Goal: Task Accomplishment & Management: Use online tool/utility

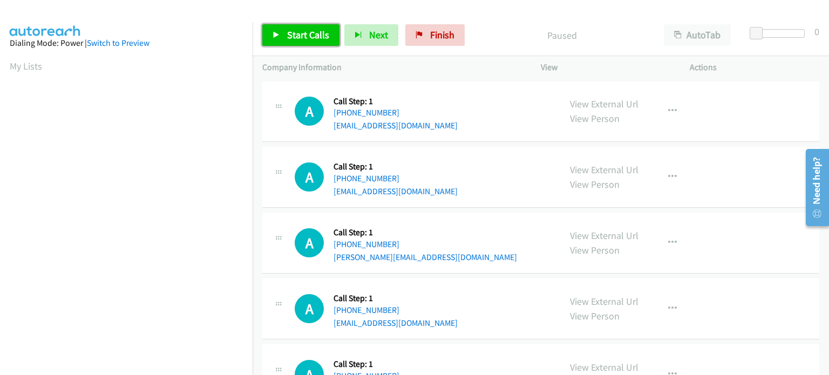
click at [299, 32] on span "Start Calls" at bounding box center [308, 35] width 42 height 12
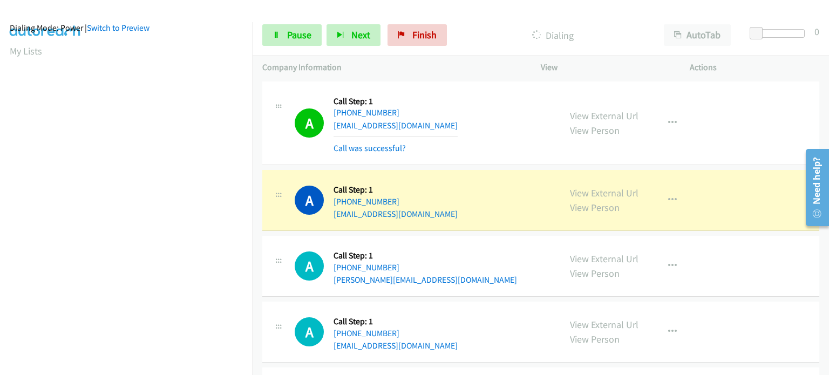
scroll to position [15, 0]
click at [299, 25] on link "Pause" at bounding box center [291, 35] width 59 height 22
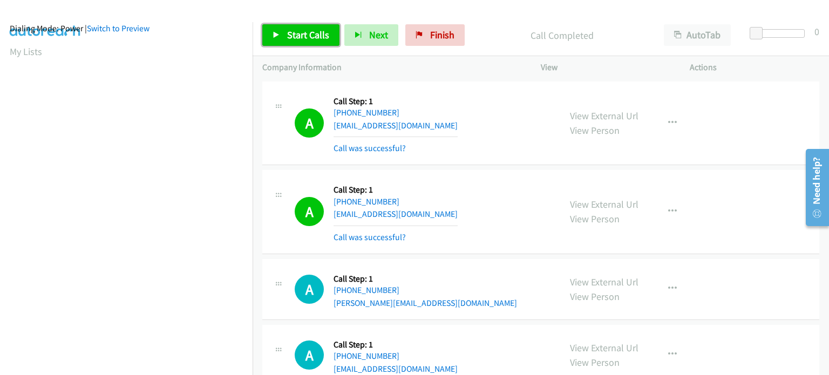
click at [281, 32] on link "Start Calls" at bounding box center [300, 35] width 77 height 22
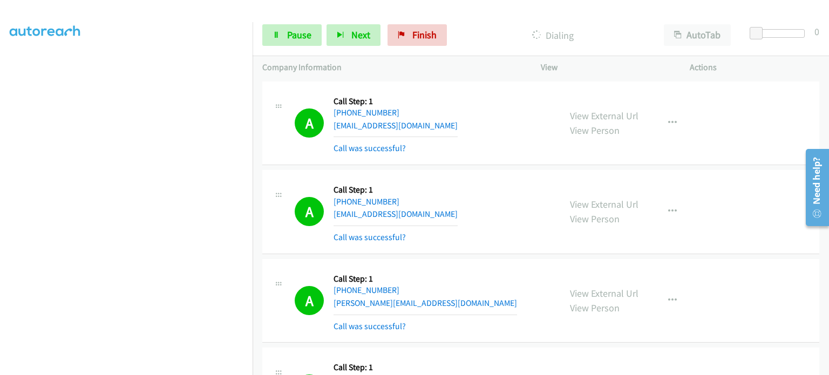
scroll to position [230, 0]
click at [300, 29] on span "Pause" at bounding box center [299, 35] width 24 height 12
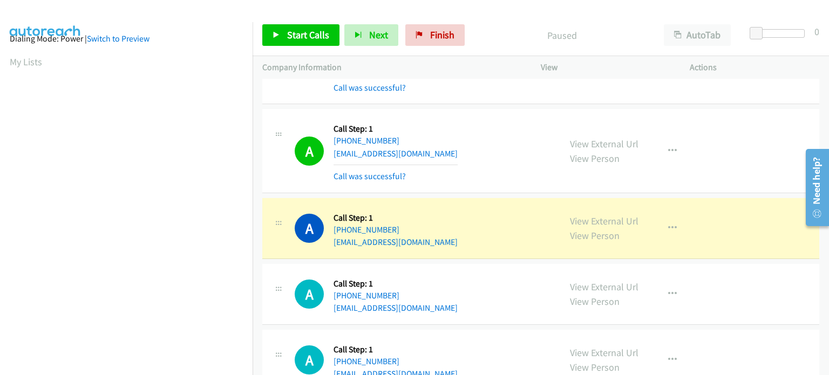
scroll to position [0, 0]
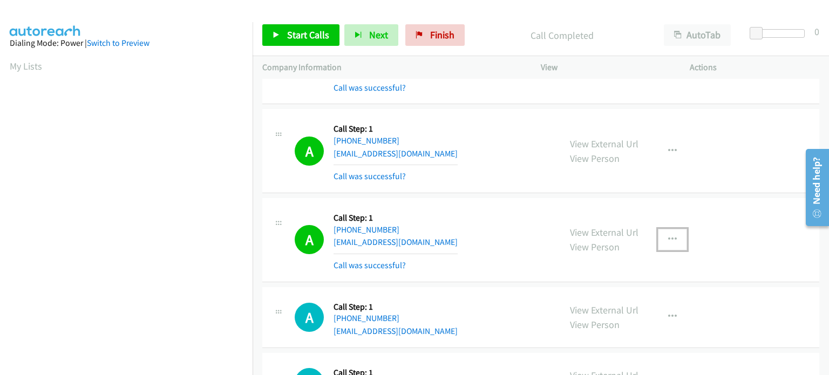
click at [669, 237] on icon "button" at bounding box center [672, 239] width 9 height 9
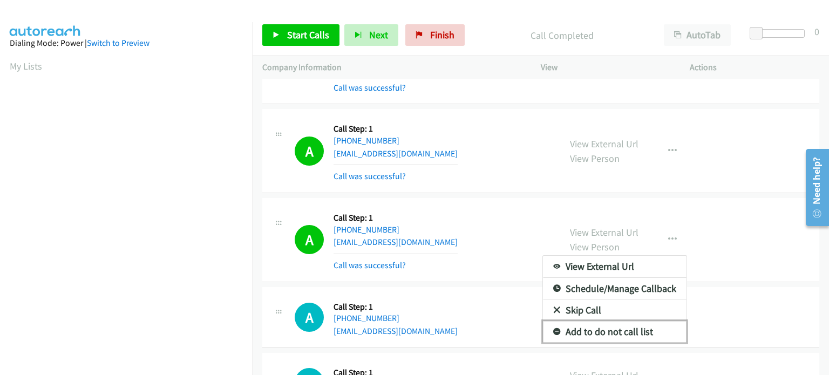
click at [613, 331] on link "Add to do not call list" at bounding box center [614, 332] width 143 height 22
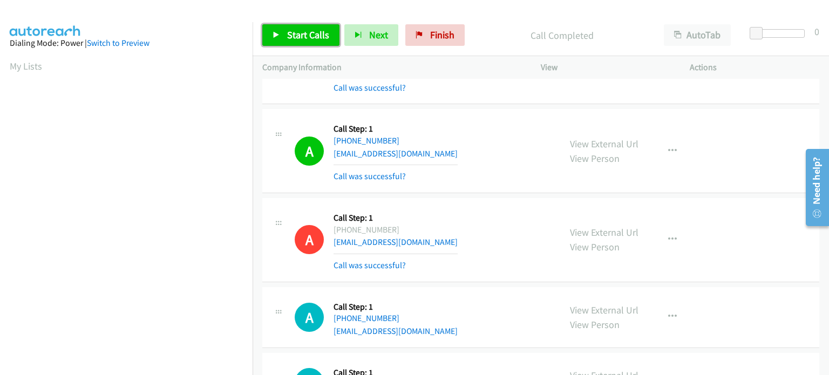
click at [281, 32] on link "Start Calls" at bounding box center [300, 35] width 77 height 22
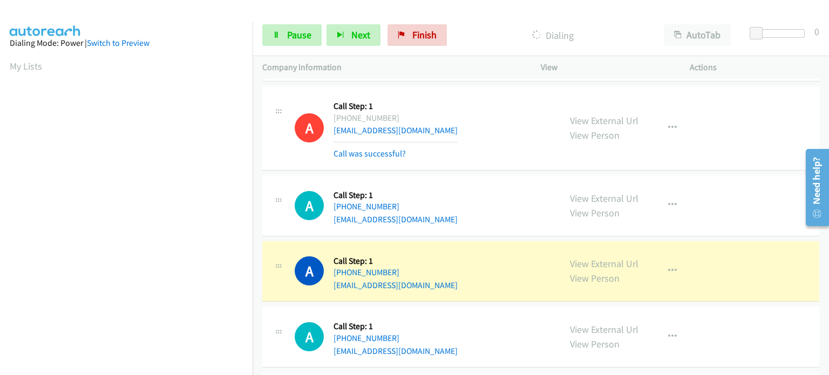
scroll to position [701, 0]
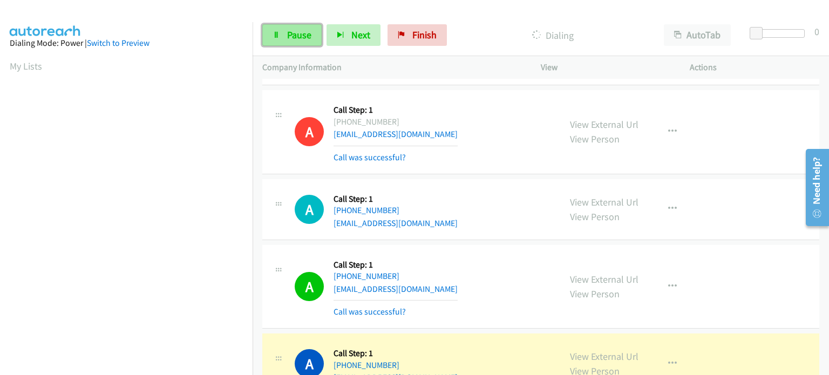
drag, startPoint x: 304, startPoint y: 36, endPoint x: 201, endPoint y: 92, distance: 117.8
click at [304, 36] on span "Pause" at bounding box center [299, 35] width 24 height 12
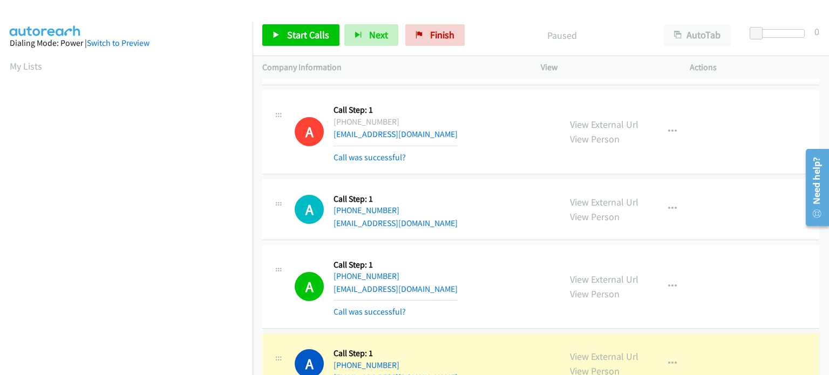
scroll to position [230, 0]
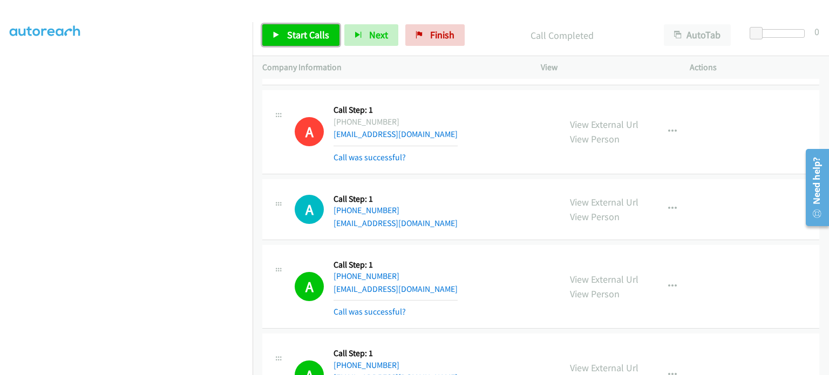
click at [289, 39] on span "Start Calls" at bounding box center [308, 35] width 42 height 12
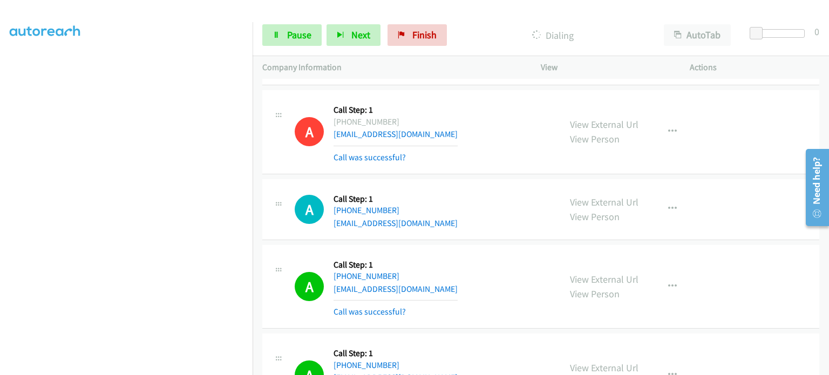
click at [147, 366] on section at bounding box center [126, 119] width 233 height 516
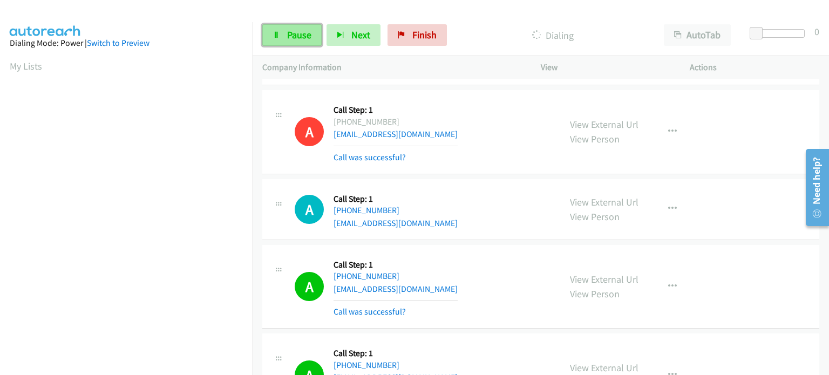
click at [292, 44] on link "Pause" at bounding box center [291, 35] width 59 height 22
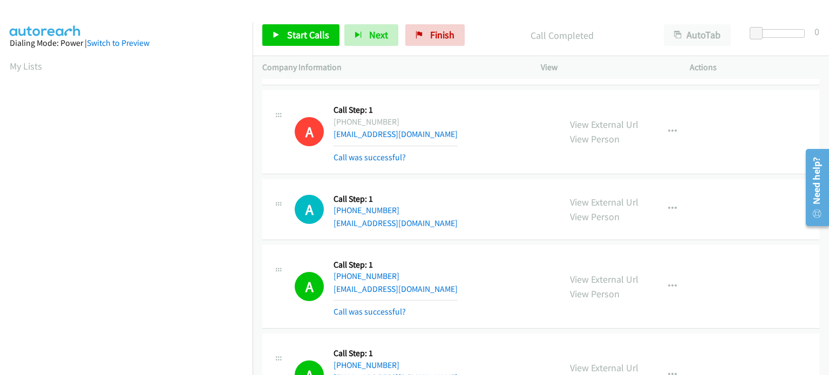
scroll to position [230, 0]
click at [302, 39] on span "Start Calls" at bounding box center [308, 35] width 42 height 12
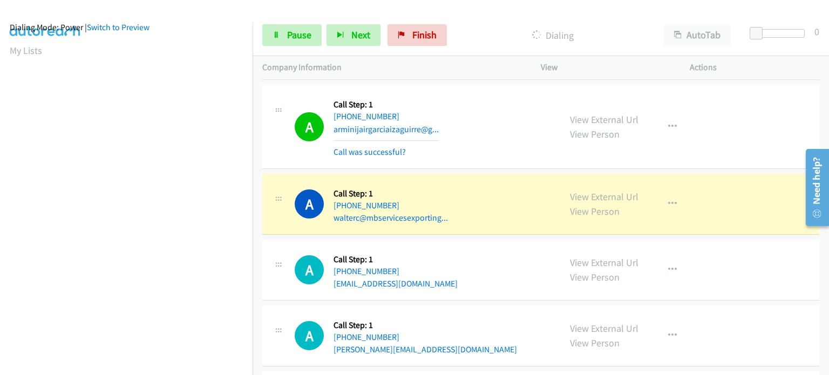
scroll to position [15, 0]
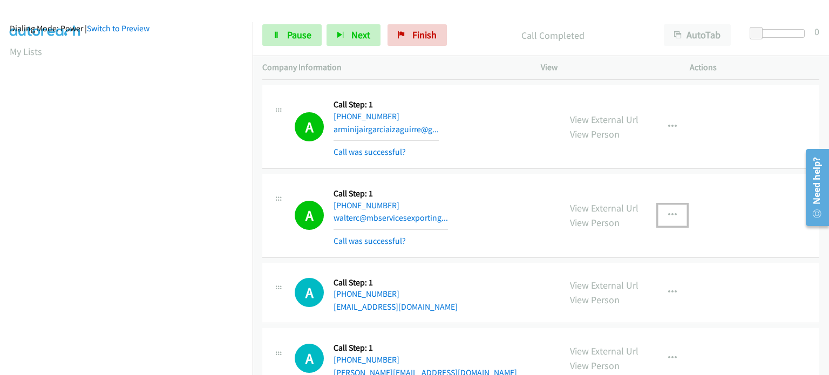
click at [668, 211] on icon "button" at bounding box center [672, 215] width 9 height 9
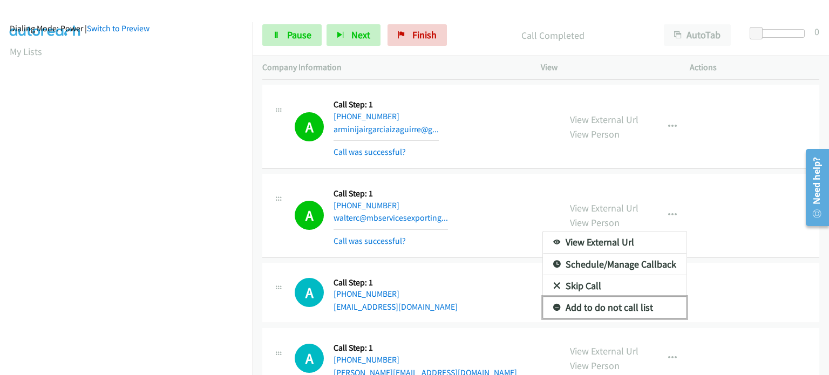
click at [625, 304] on link "Add to do not call list" at bounding box center [614, 308] width 143 height 22
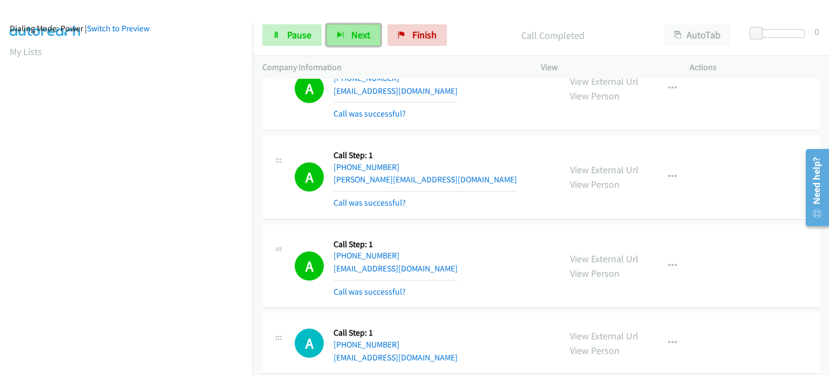
click at [353, 32] on span "Next" at bounding box center [360, 35] width 19 height 12
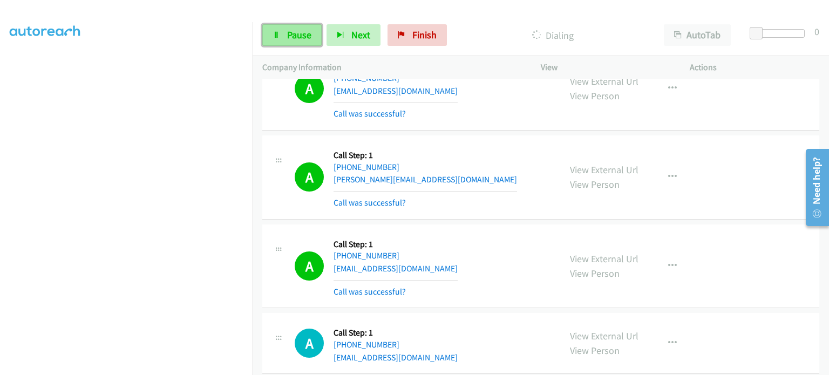
click at [297, 29] on span "Pause" at bounding box center [299, 35] width 24 height 12
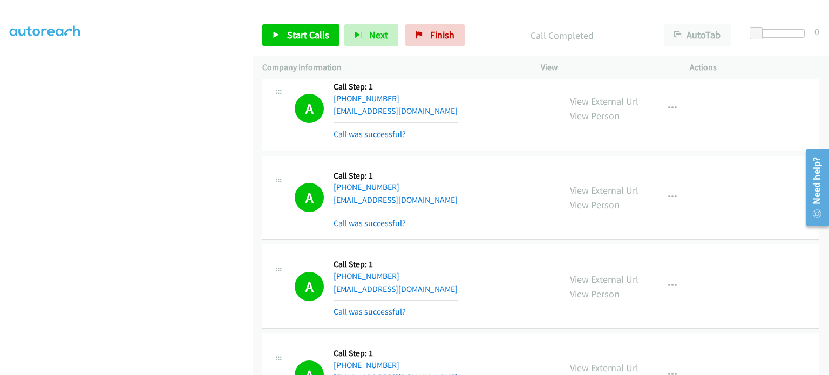
scroll to position [3830, 0]
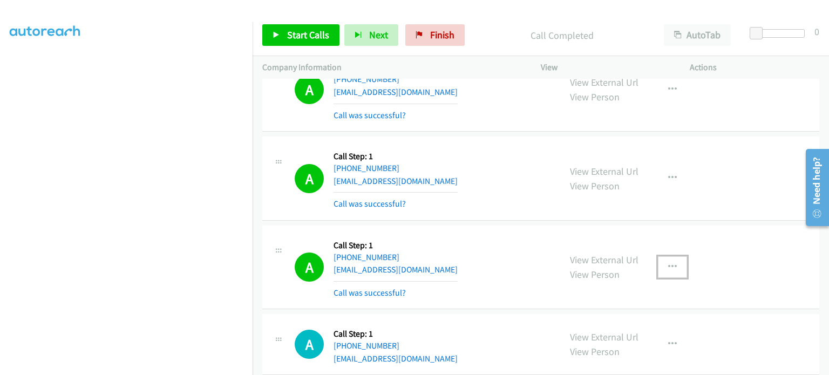
click at [660, 256] on button "button" at bounding box center [672, 267] width 29 height 22
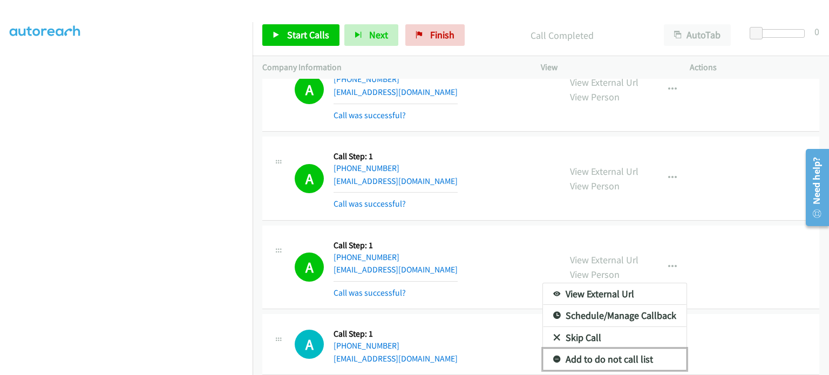
click at [624, 348] on link "Add to do not call list" at bounding box center [614, 359] width 143 height 22
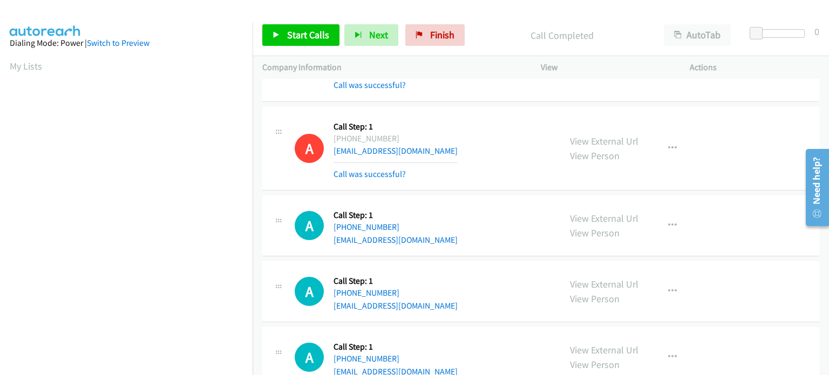
scroll to position [3938, 0]
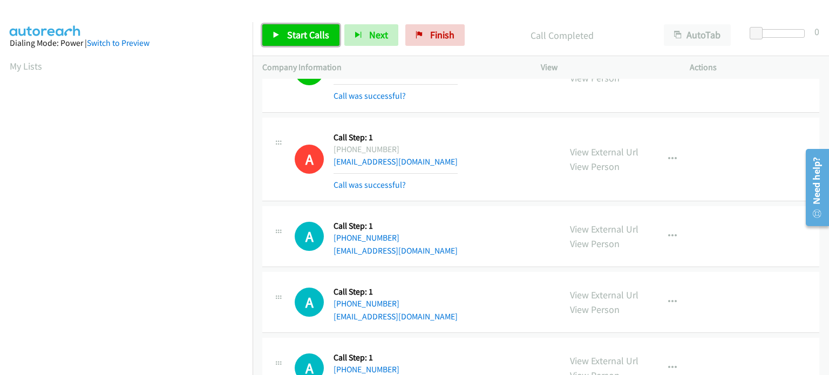
click at [304, 33] on span "Start Calls" at bounding box center [308, 35] width 42 height 12
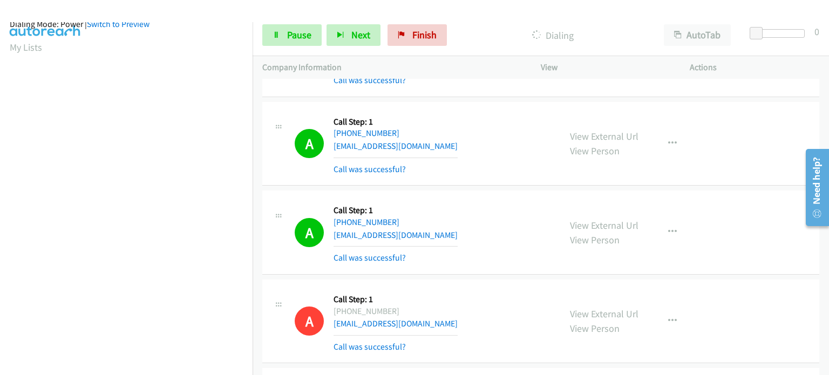
scroll to position [15, 0]
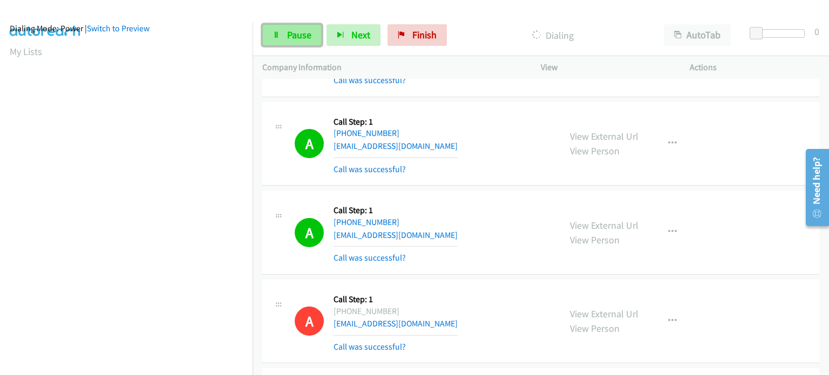
click at [281, 40] on link "Pause" at bounding box center [291, 35] width 59 height 22
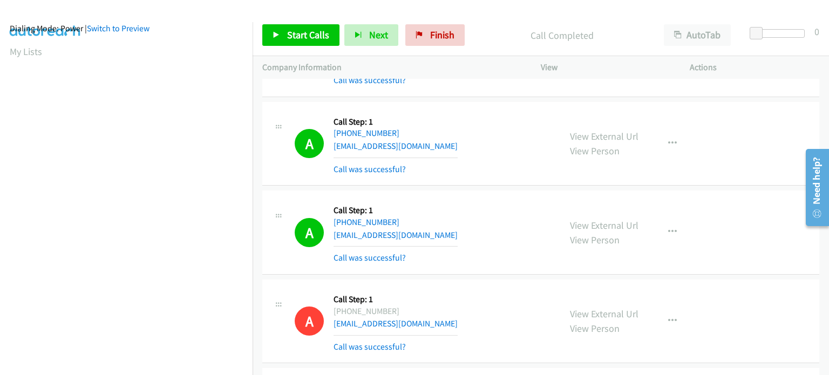
scroll to position [230, 0]
click at [292, 35] on span "Start Calls" at bounding box center [308, 35] width 42 height 12
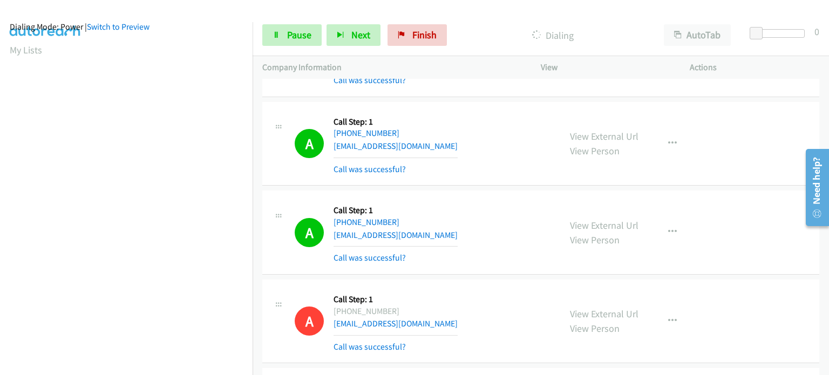
scroll to position [15, 0]
click at [283, 38] on link "Pause" at bounding box center [291, 35] width 59 height 22
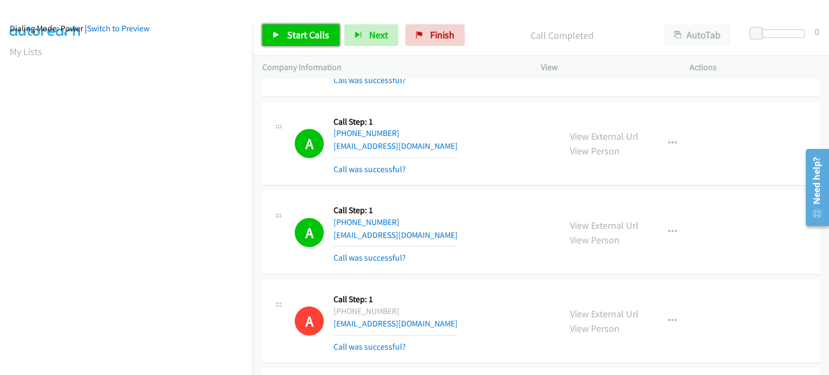
click at [322, 36] on span "Start Calls" at bounding box center [308, 35] width 42 height 12
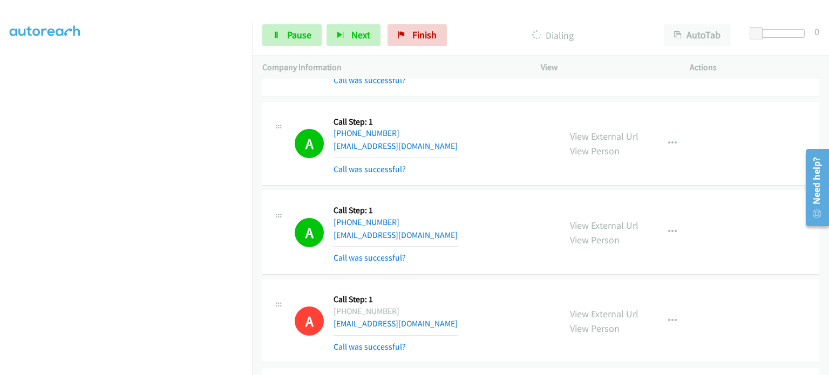
scroll to position [0, 0]
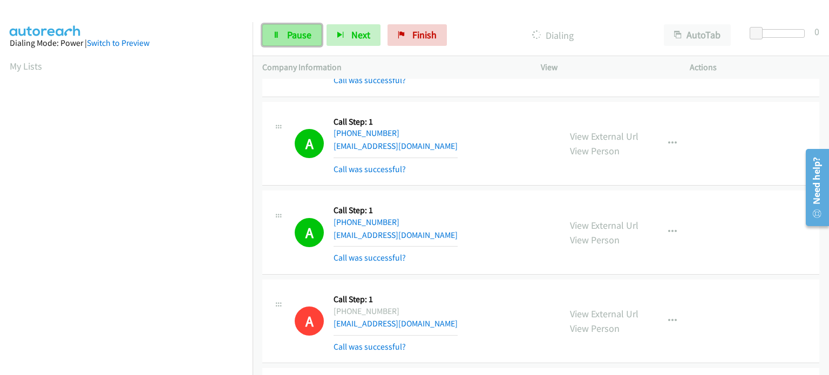
click at [293, 29] on span "Pause" at bounding box center [299, 35] width 24 height 12
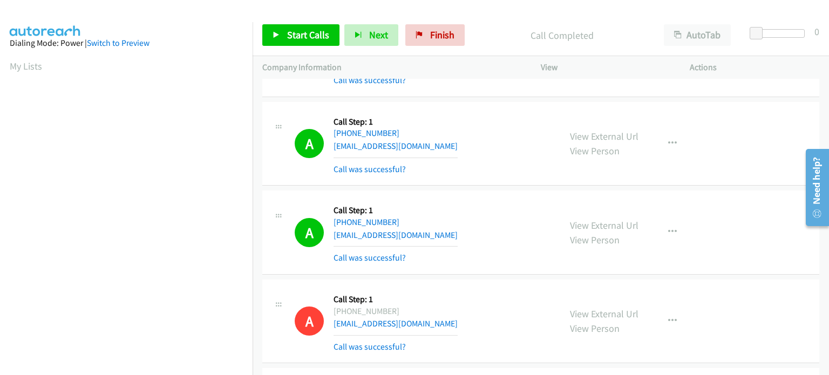
scroll to position [230, 0]
click at [287, 38] on span "Start Calls" at bounding box center [308, 35] width 42 height 12
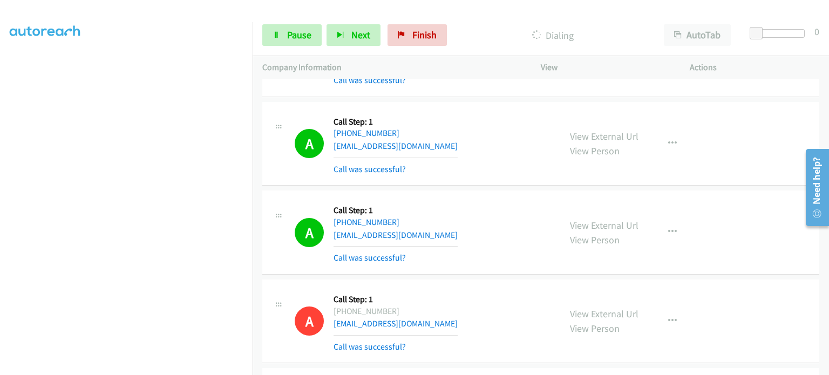
scroll to position [0, 0]
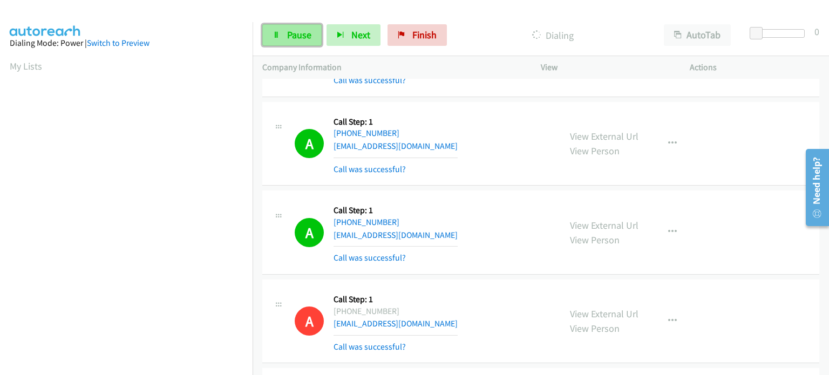
click at [283, 33] on link "Pause" at bounding box center [291, 35] width 59 height 22
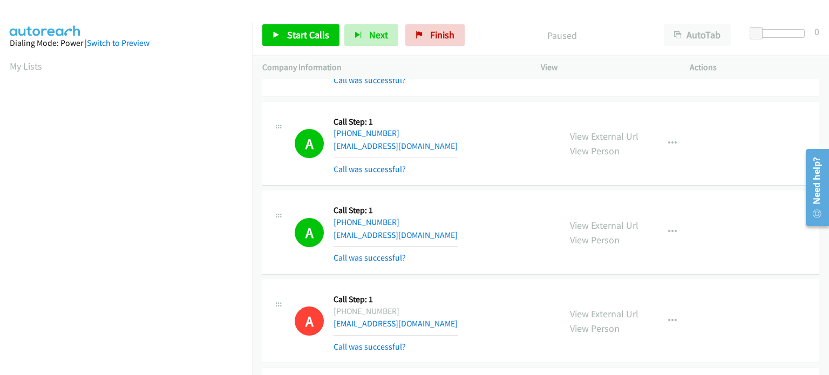
scroll to position [230, 0]
click at [287, 34] on span "Start Calls" at bounding box center [308, 35] width 42 height 12
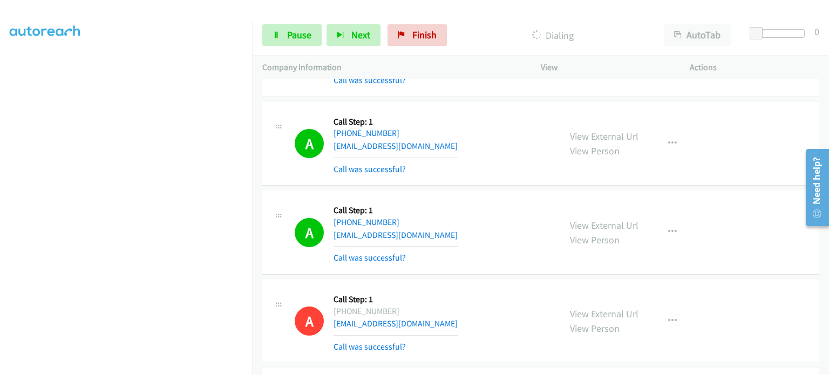
scroll to position [0, 0]
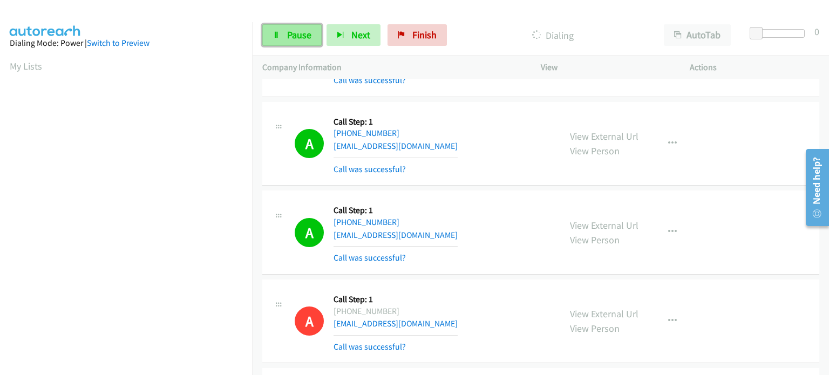
click at [297, 41] on link "Pause" at bounding box center [291, 35] width 59 height 22
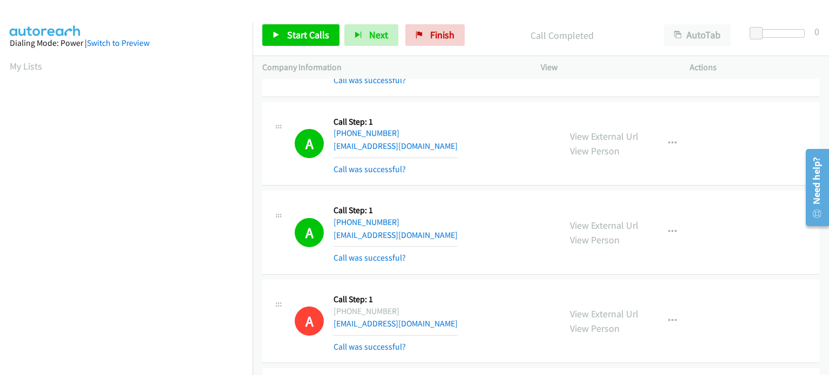
scroll to position [230, 0]
click at [289, 33] on span "Start Calls" at bounding box center [308, 35] width 42 height 12
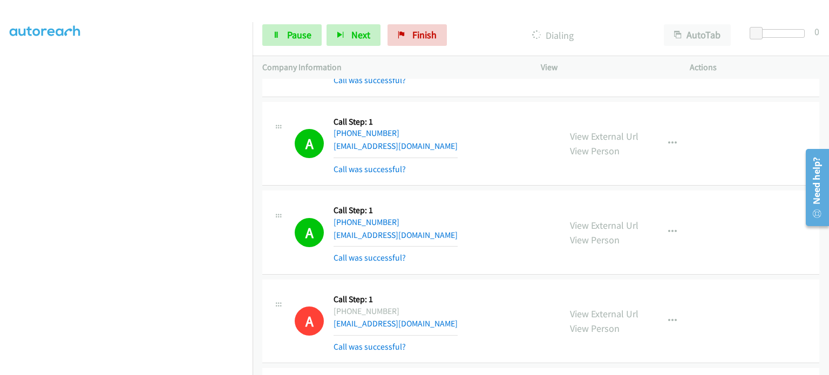
click at [141, 366] on section at bounding box center [126, 119] width 233 height 516
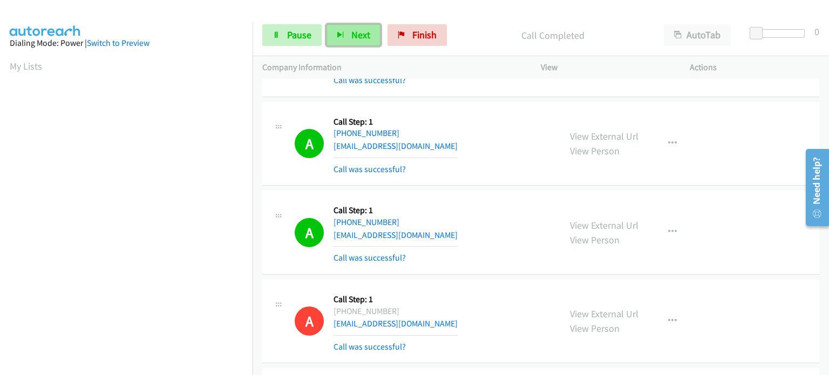
click at [347, 36] on button "Next" at bounding box center [353, 35] width 54 height 22
click at [281, 37] on link "Pause" at bounding box center [291, 35] width 59 height 22
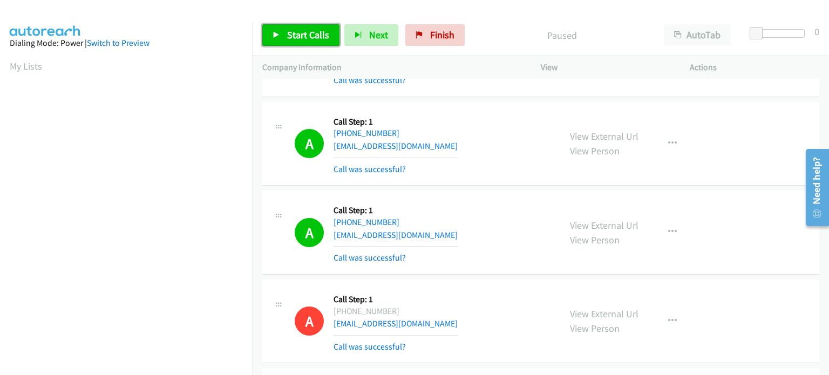
click at [317, 28] on link "Start Calls" at bounding box center [300, 35] width 77 height 22
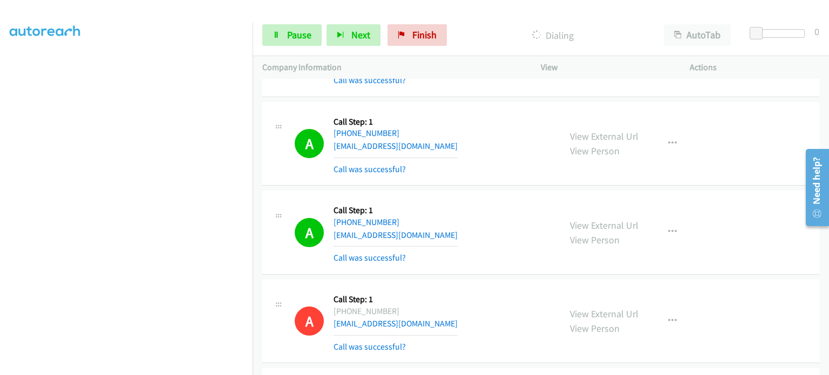
scroll to position [15, 0]
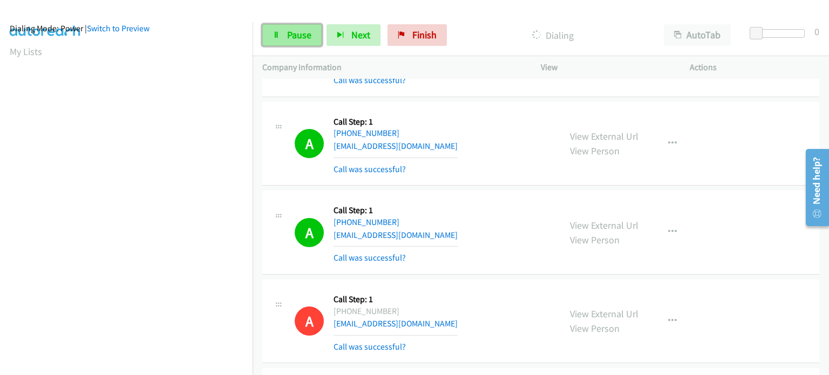
click at [284, 37] on link "Pause" at bounding box center [291, 35] width 59 height 22
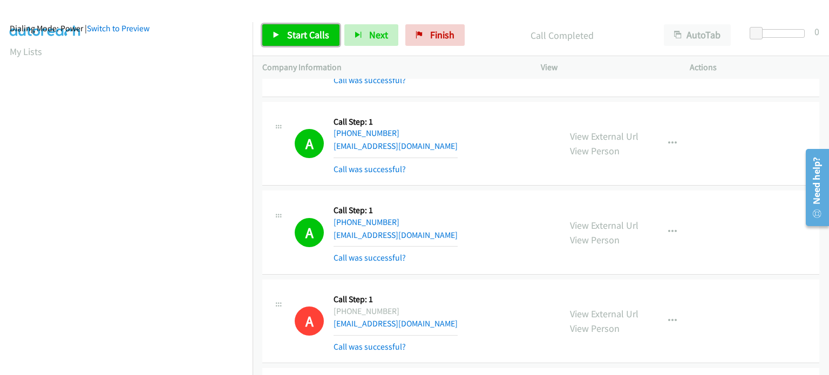
click at [292, 39] on span "Start Calls" at bounding box center [308, 35] width 42 height 12
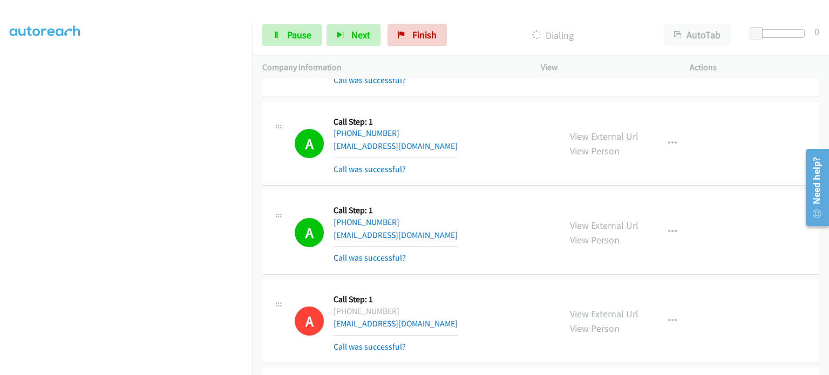
scroll to position [230, 0]
click at [289, 36] on span "Pause" at bounding box center [299, 35] width 24 height 12
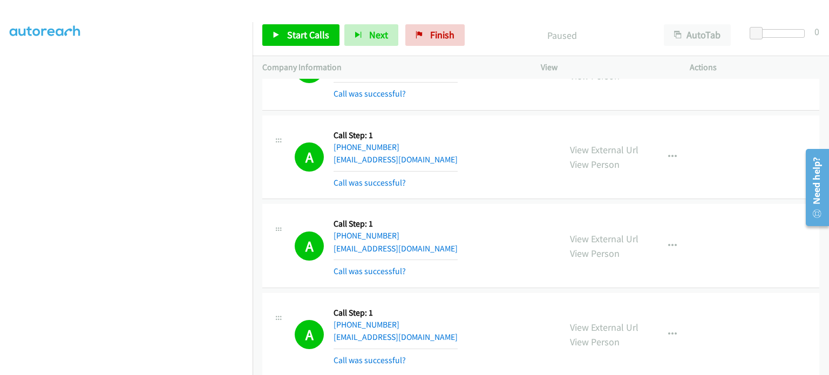
scroll to position [6797, 0]
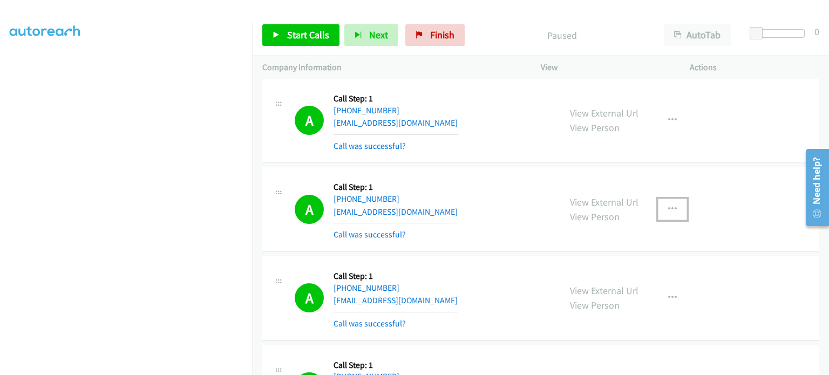
click at [664, 199] on button "button" at bounding box center [672, 210] width 29 height 22
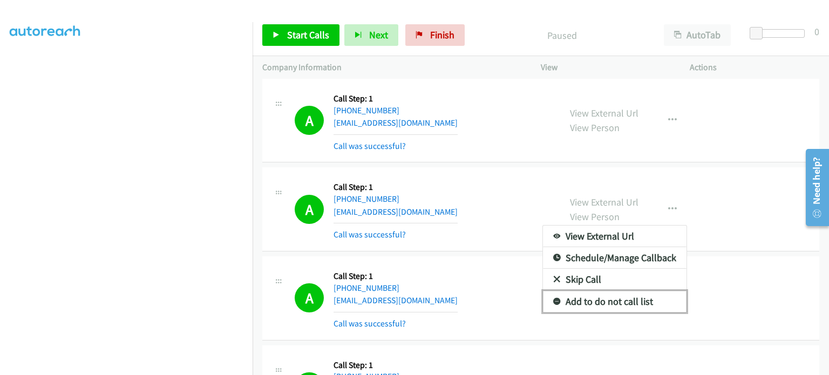
click at [628, 291] on link "Add to do not call list" at bounding box center [614, 302] width 143 height 22
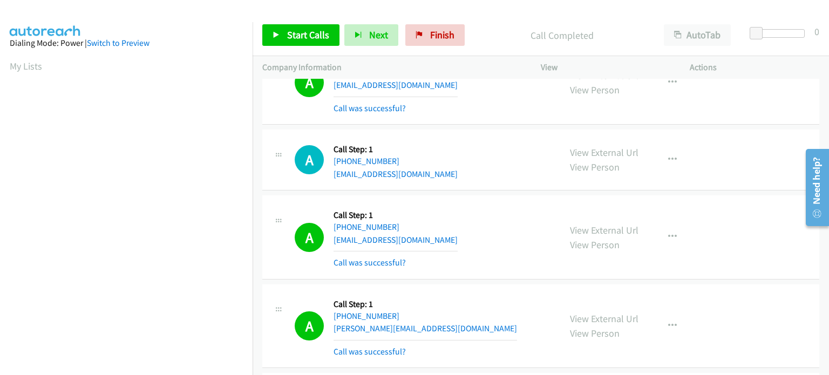
scroll to position [6042, 0]
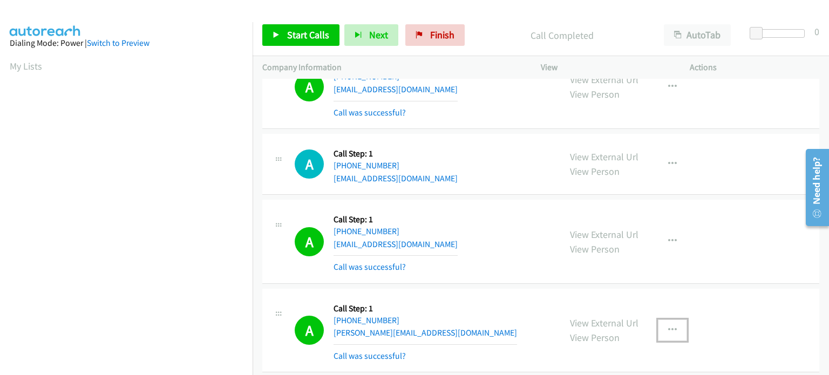
click at [668, 326] on icon "button" at bounding box center [672, 330] width 9 height 9
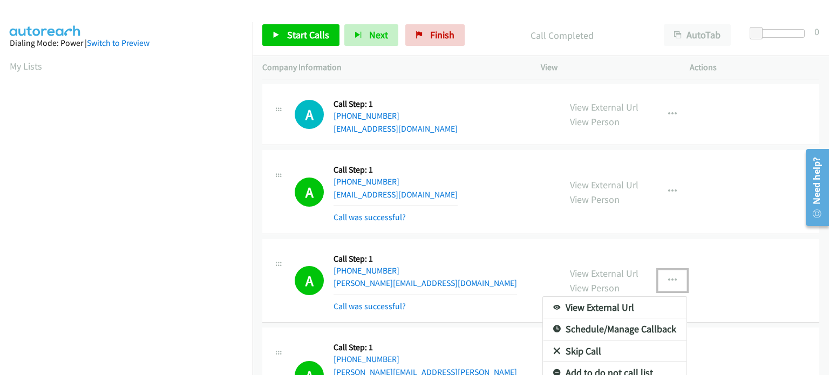
scroll to position [6096, 0]
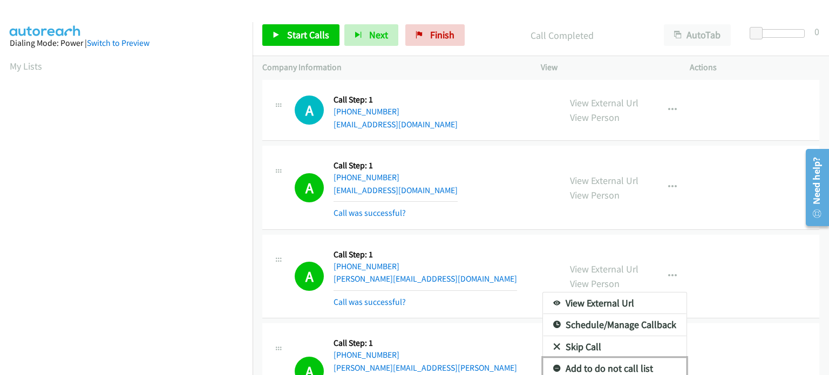
click at [594, 358] on link "Add to do not call list" at bounding box center [614, 369] width 143 height 22
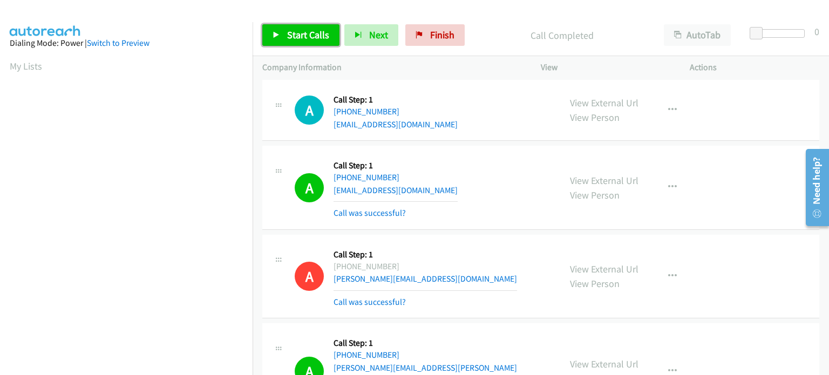
click at [297, 43] on link "Start Calls" at bounding box center [300, 35] width 77 height 22
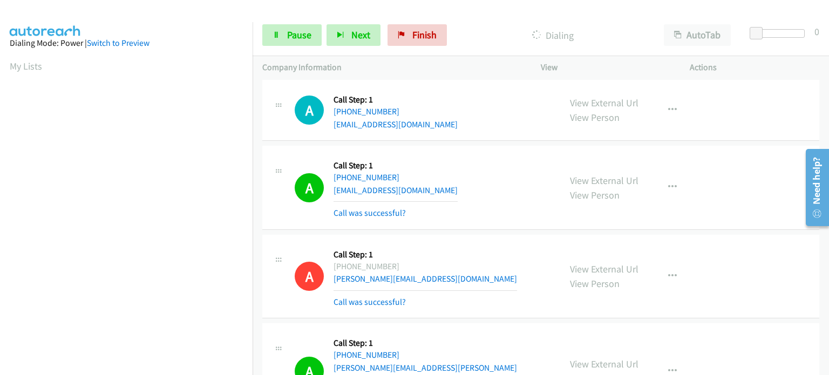
scroll to position [230, 0]
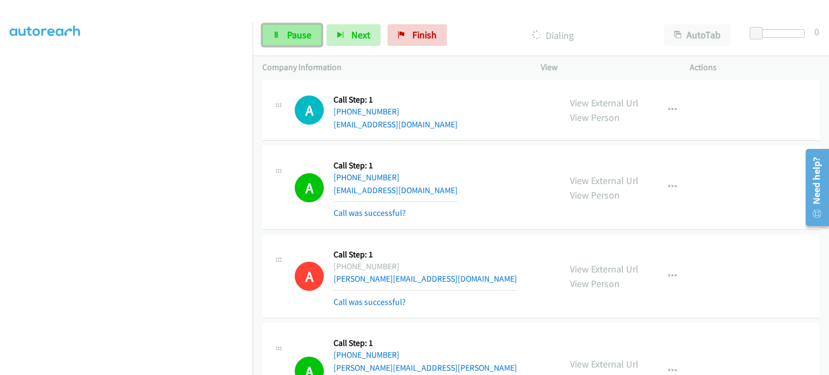
click at [298, 33] on span "Pause" at bounding box center [299, 35] width 24 height 12
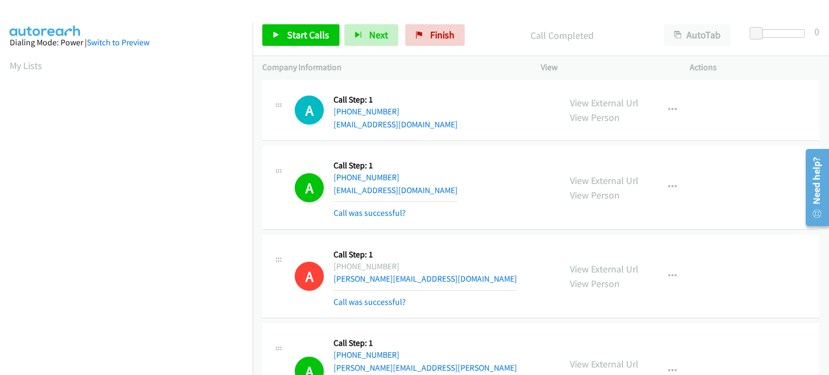
scroll to position [0, 0]
click at [503, 23] on div "Start Calls Pause Next Finish Call Completed AutoTab AutoTab 0" at bounding box center [540, 36] width 576 height 42
click at [285, 31] on link "Start Calls" at bounding box center [300, 35] width 77 height 22
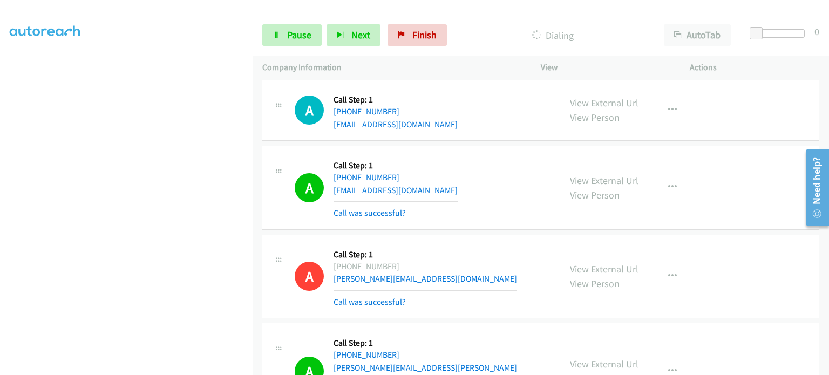
scroll to position [230, 0]
click at [284, 37] on link "Pause" at bounding box center [291, 35] width 59 height 22
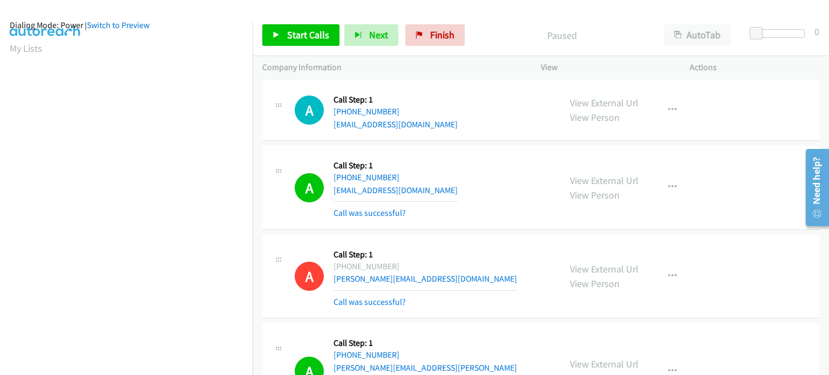
scroll to position [0, 0]
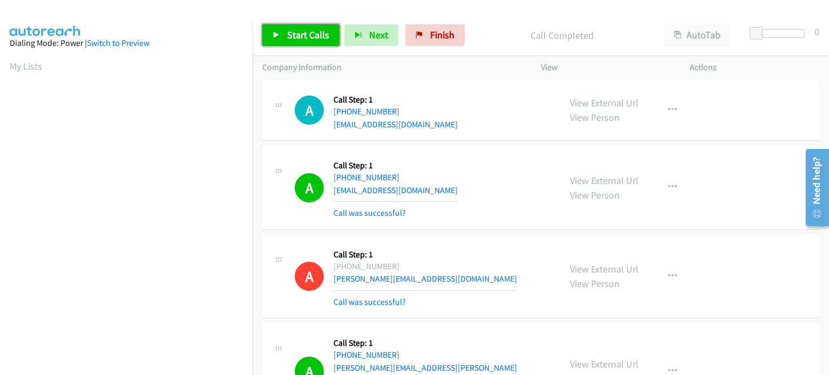
click at [308, 29] on span "Start Calls" at bounding box center [308, 35] width 42 height 12
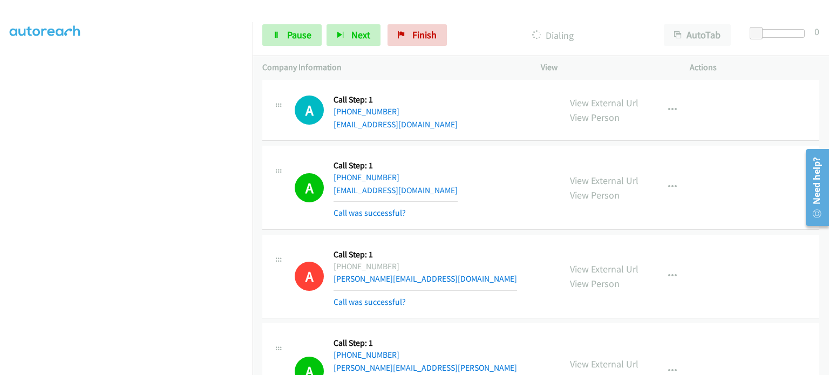
scroll to position [230, 0]
click at [275, 38] on icon at bounding box center [276, 36] width 8 height 8
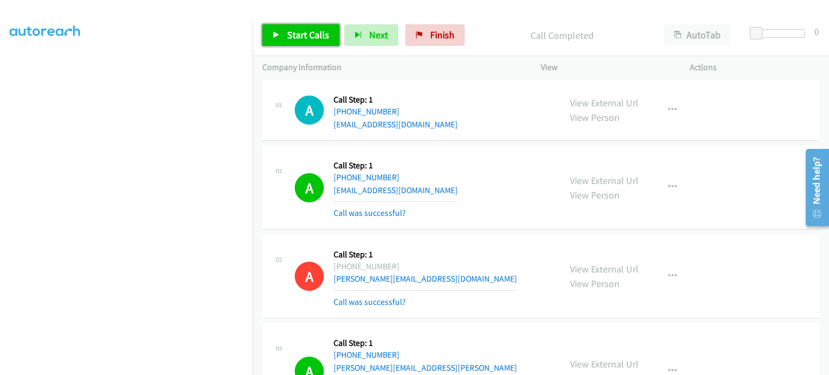
click at [281, 37] on link "Start Calls" at bounding box center [300, 35] width 77 height 22
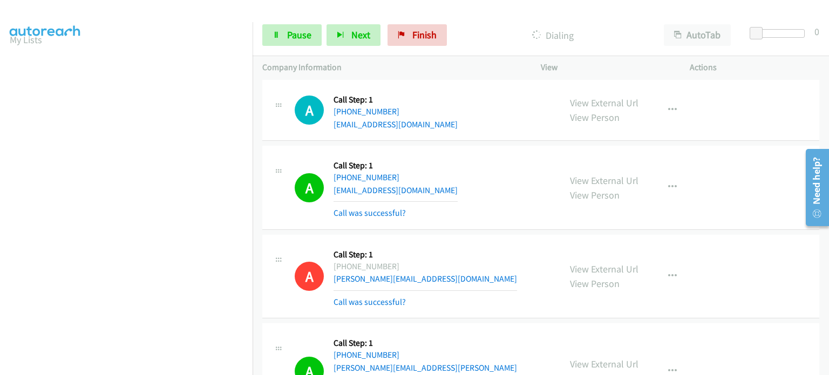
scroll to position [0, 0]
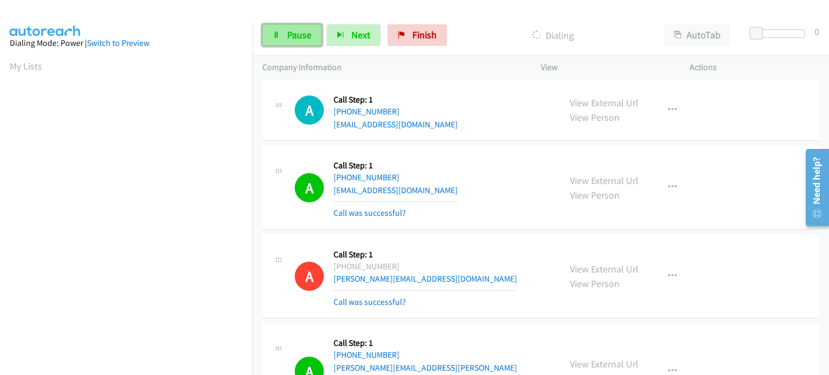
click at [310, 36] on span "Pause" at bounding box center [299, 35] width 24 height 12
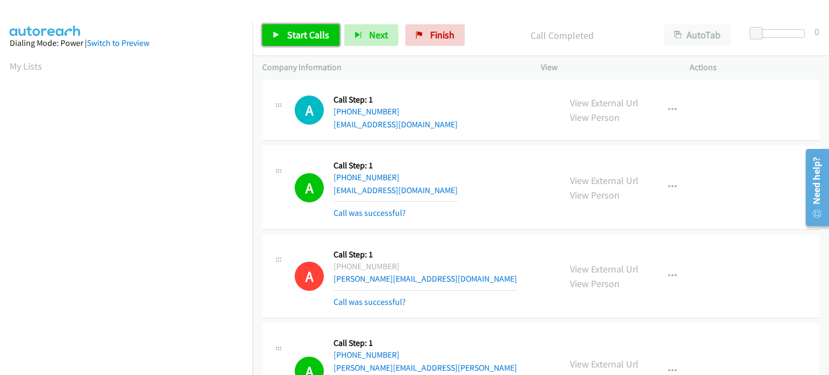
click at [292, 35] on span "Start Calls" at bounding box center [308, 35] width 42 height 12
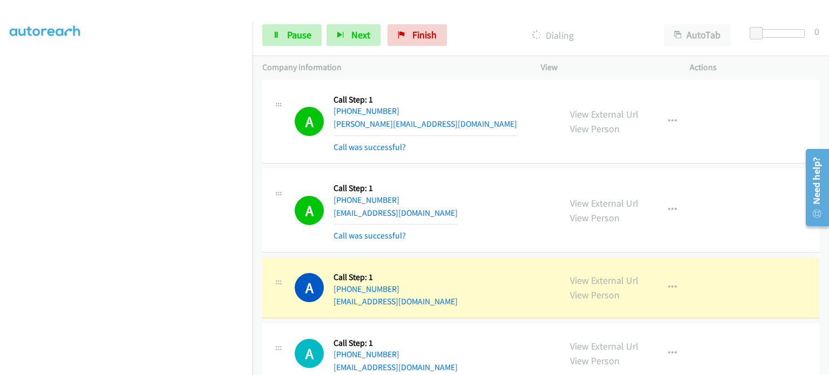
scroll to position [9117, 0]
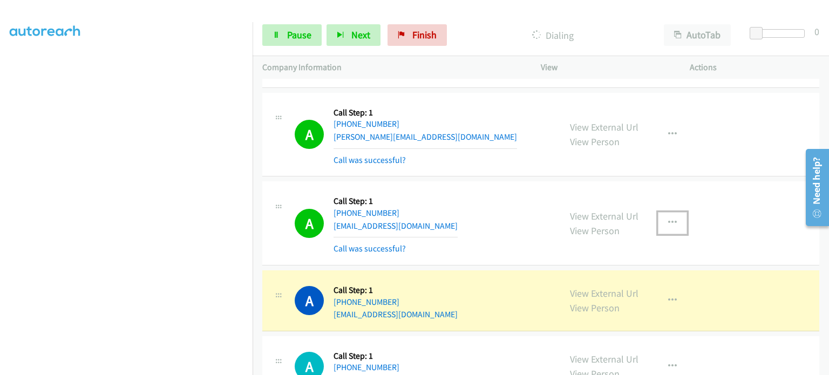
click at [669, 218] on icon "button" at bounding box center [672, 222] width 9 height 9
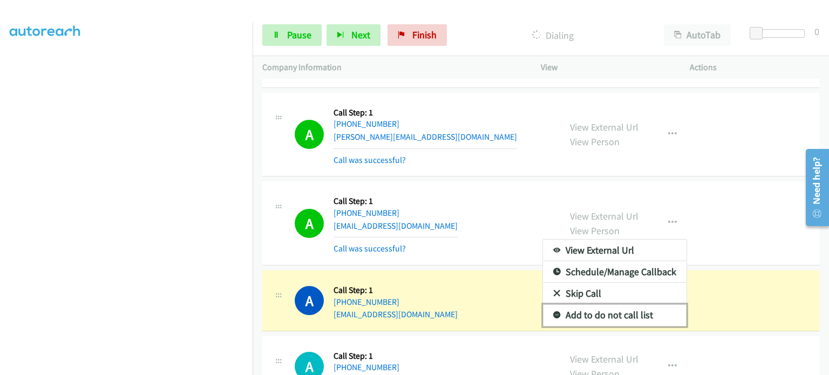
click at [599, 304] on link "Add to do not call list" at bounding box center [614, 315] width 143 height 22
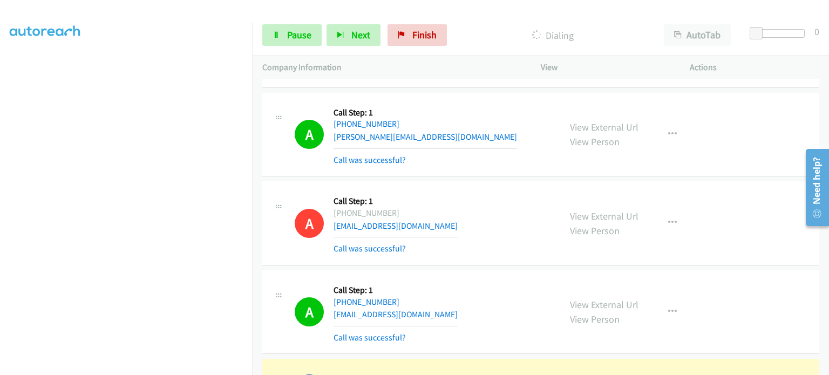
scroll to position [0, 0]
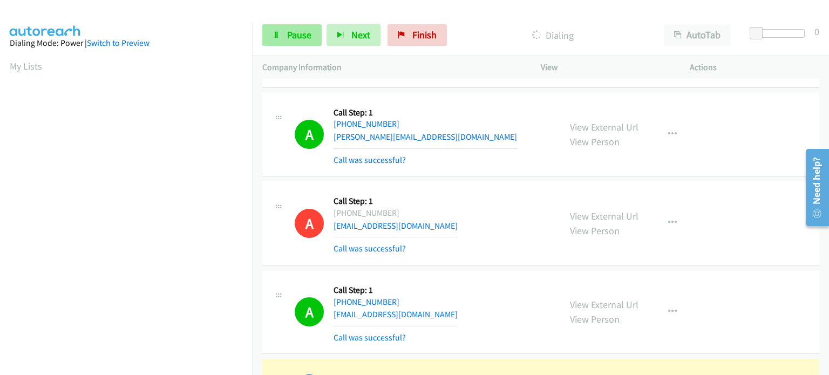
click at [288, 29] on span "Pause" at bounding box center [299, 35] width 24 height 12
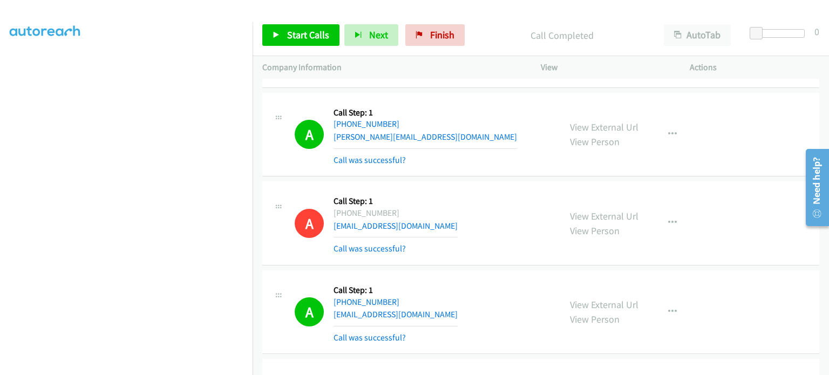
drag, startPoint x: 258, startPoint y: 112, endPoint x: 380, endPoint y: 65, distance: 129.9
click at [380, 65] on p "Company Information" at bounding box center [391, 67] width 259 height 13
click at [298, 31] on span "Start Calls" at bounding box center [308, 35] width 42 height 12
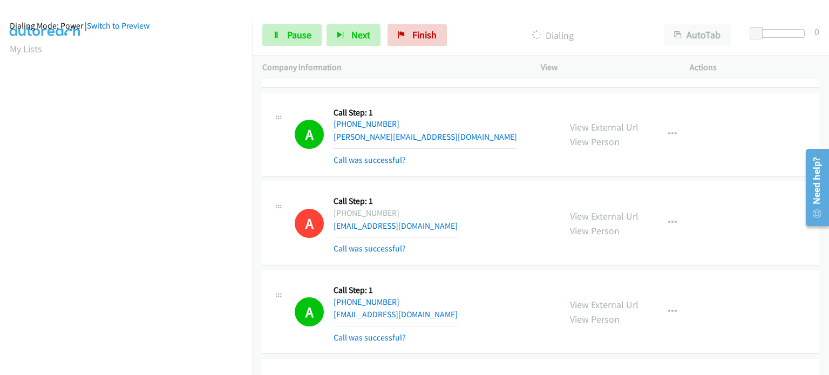
scroll to position [0, 0]
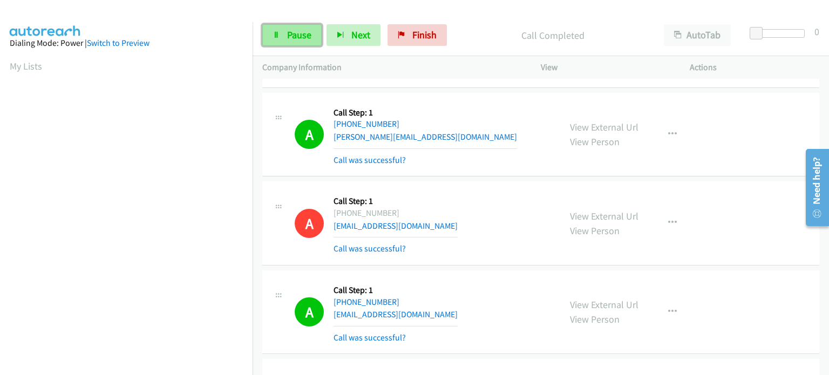
click at [283, 36] on link "Pause" at bounding box center [291, 35] width 59 height 22
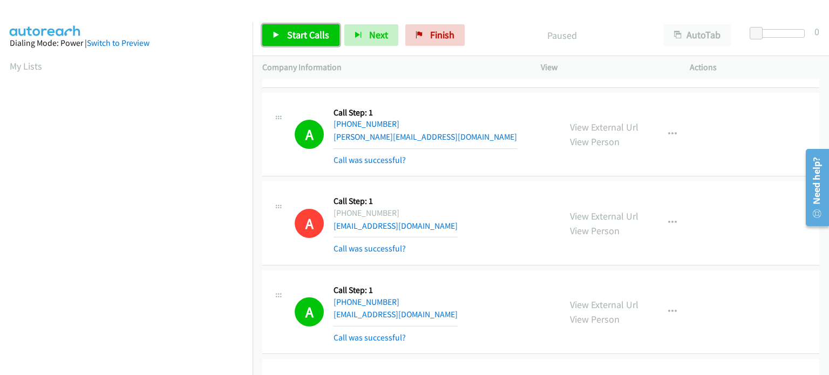
click at [299, 31] on span "Start Calls" at bounding box center [308, 35] width 42 height 12
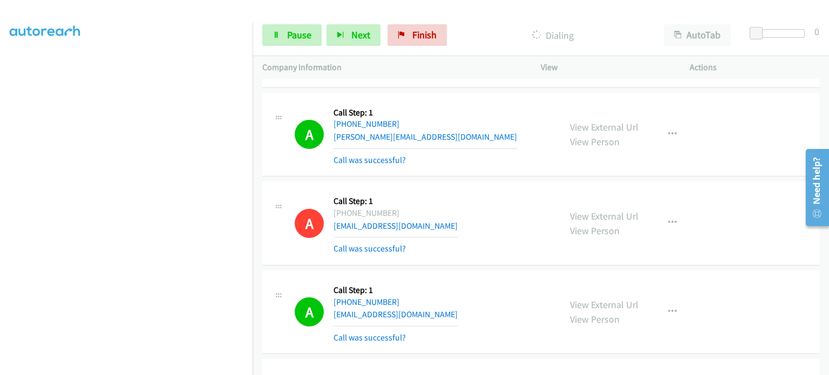
scroll to position [230, 0]
click at [287, 34] on span "Pause" at bounding box center [299, 35] width 24 height 12
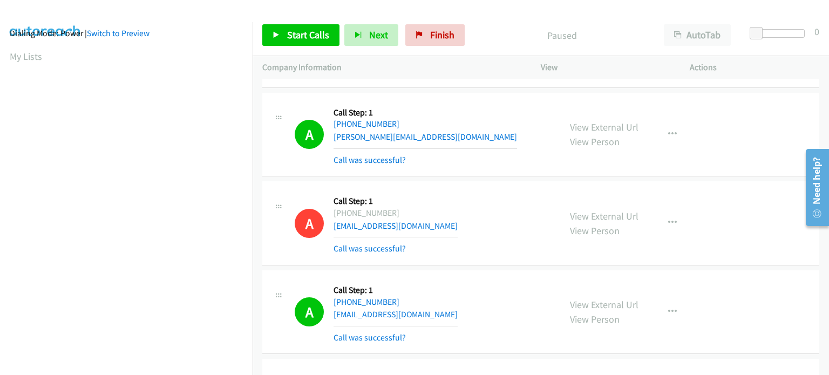
scroll to position [0, 0]
